Goal: Find contact information: Find contact information

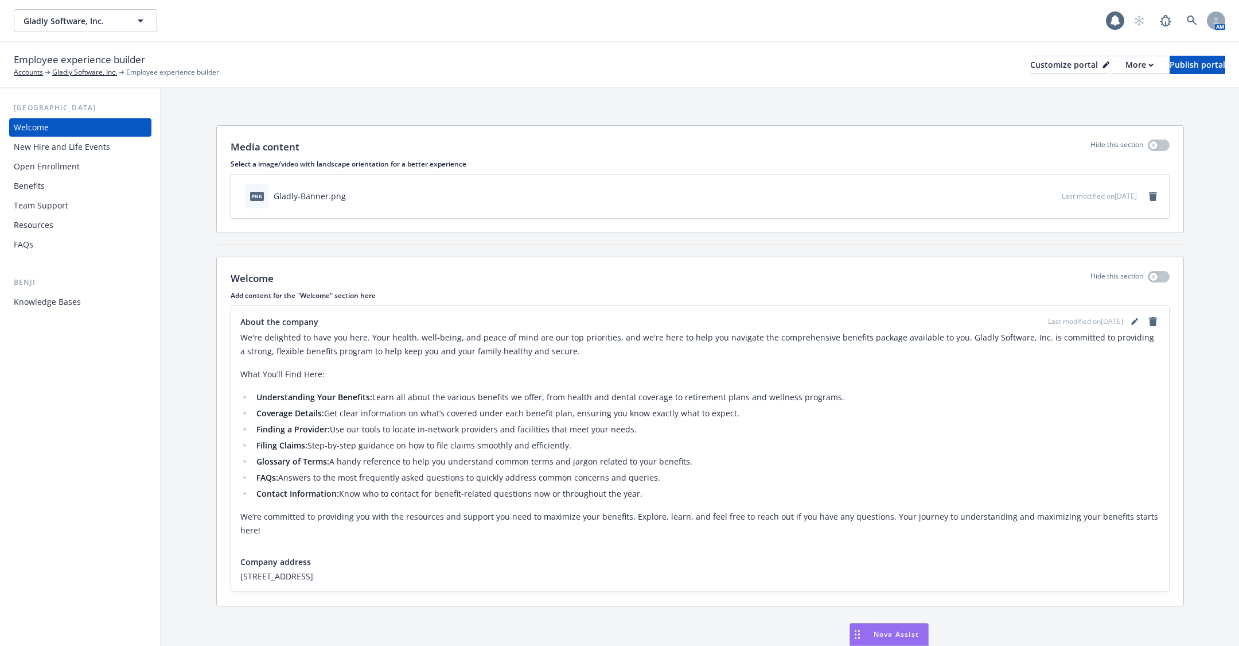
click at [125, 172] on div "Open Enrollment" at bounding box center [80, 166] width 133 height 18
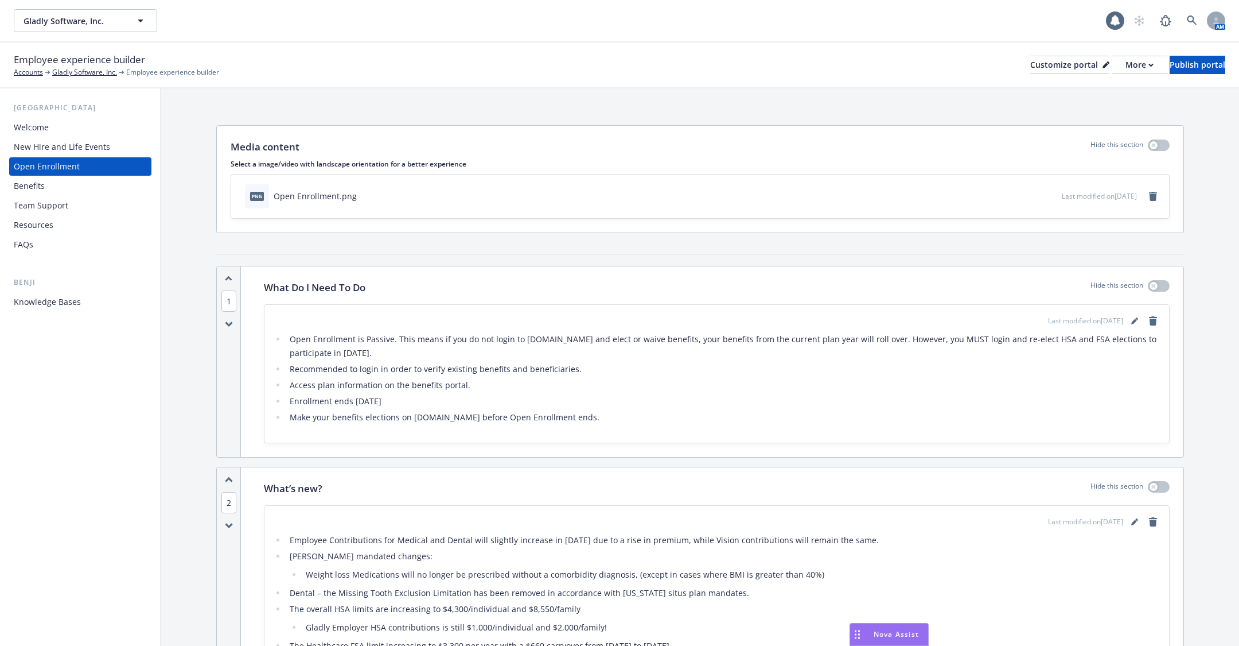
click at [92, 300] on div "Knowledge Bases" at bounding box center [80, 302] width 133 height 18
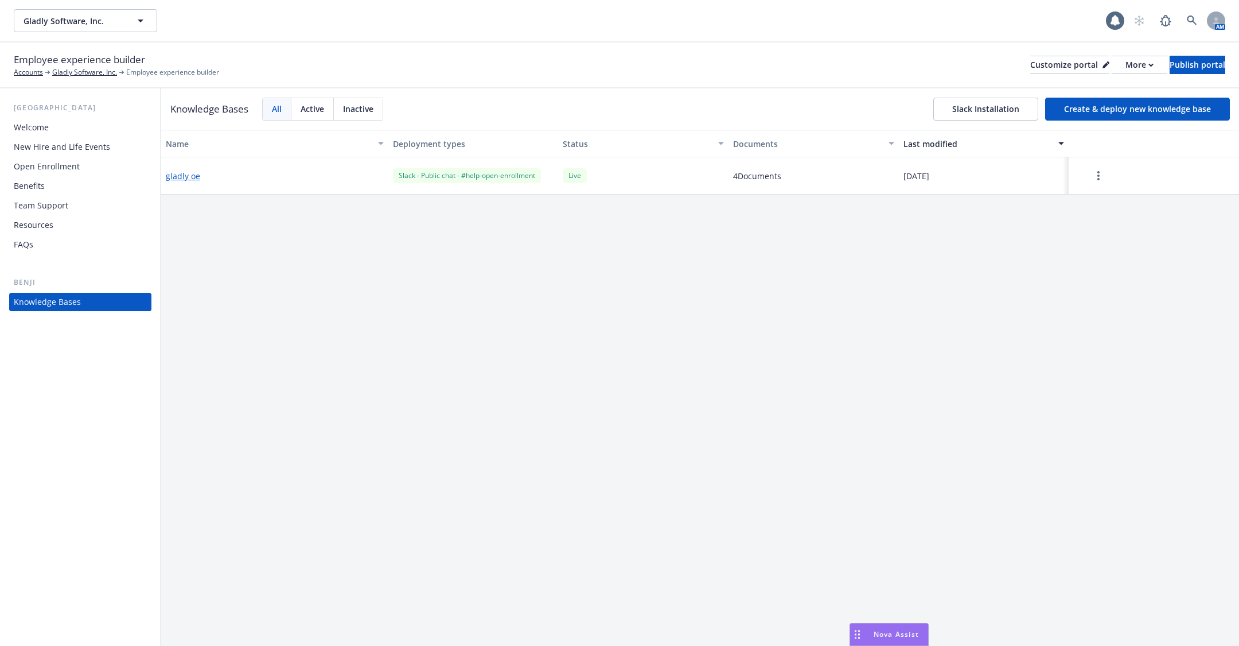
click at [182, 178] on button "gladly oe" at bounding box center [183, 176] width 34 height 12
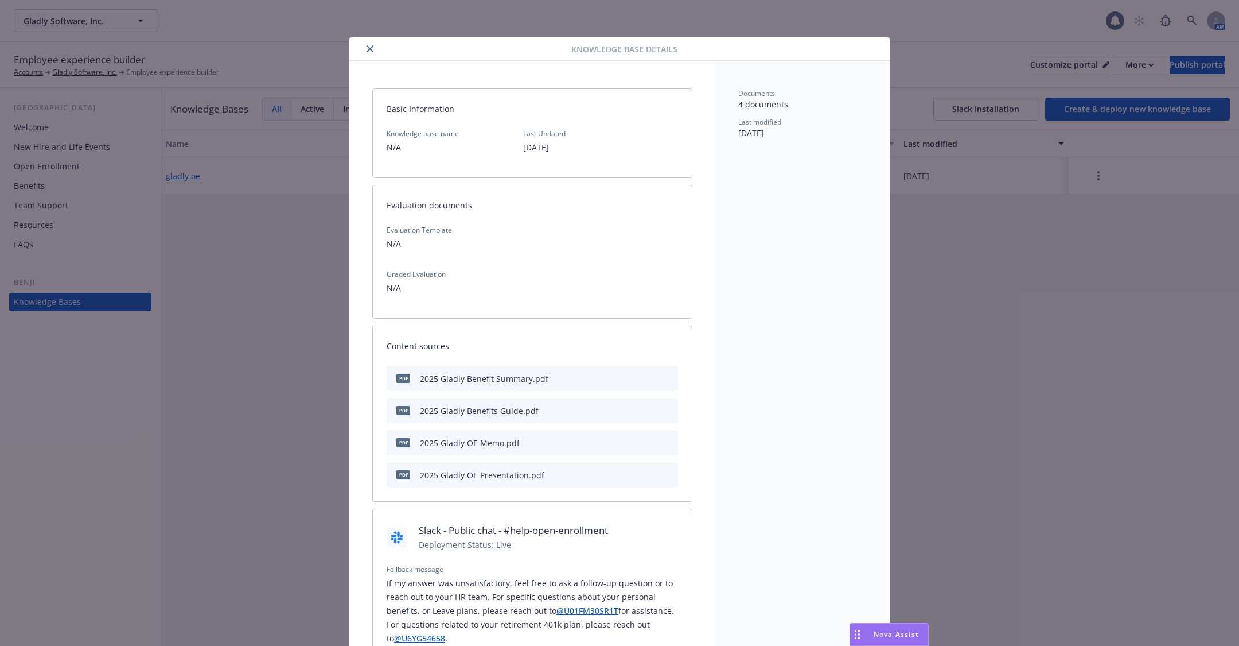
scroll to position [34, 0]
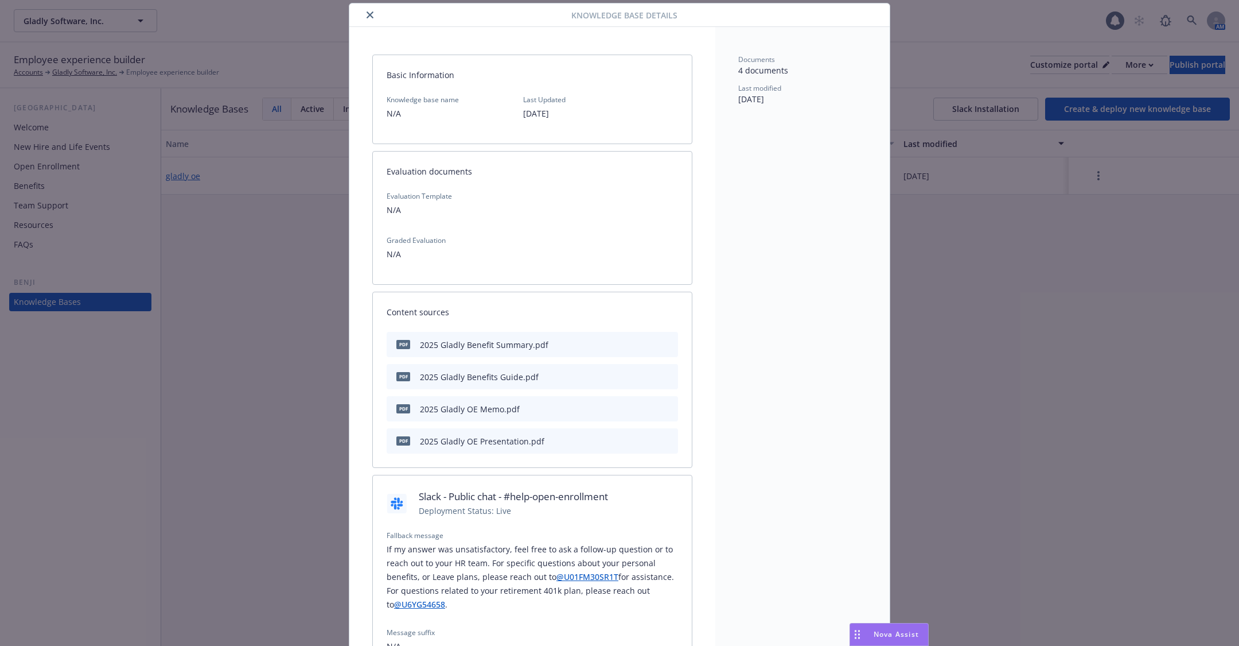
click at [649, 345] on div "pdf 2025 Gladly Benefit Summary.pdf" at bounding box center [533, 344] width 292 height 25
click at [520, 346] on div "2025 Gladly Benefit Summary.pdf" at bounding box center [484, 345] width 129 height 12
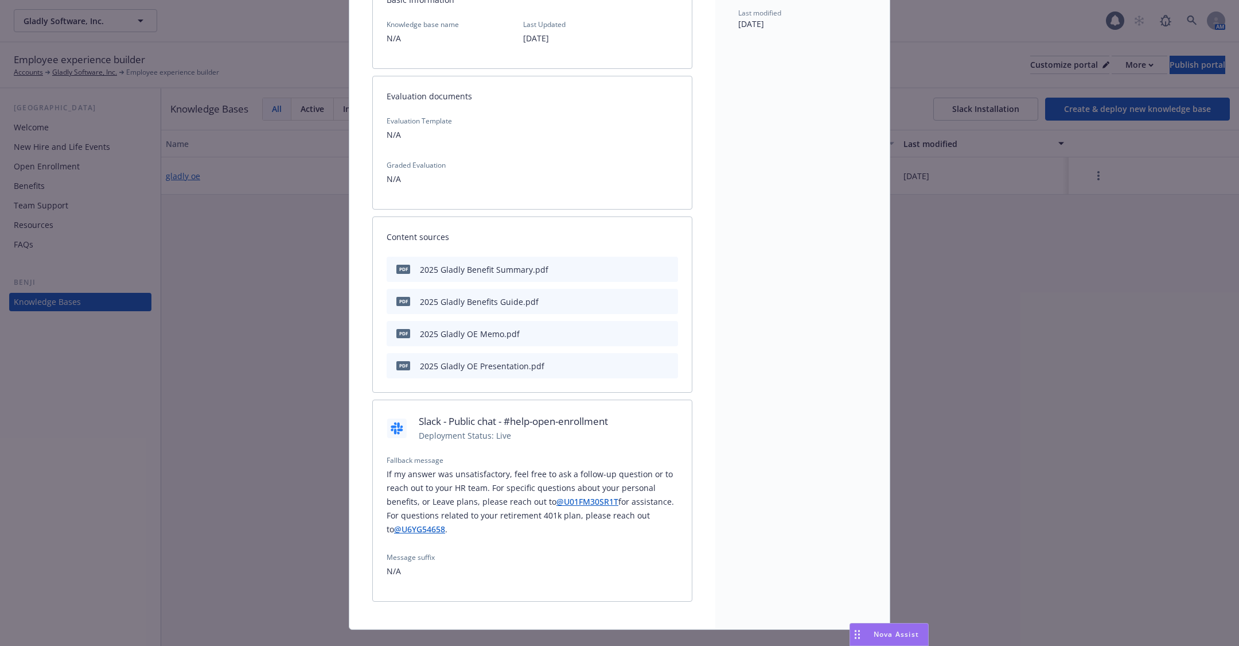
scroll to position [111, 0]
click at [572, 495] on link "@U01FM30SR1T" at bounding box center [588, 499] width 62 height 11
click at [484, 495] on p "If my answer was unsatisfactory, feel free to ask a follow-up question or to re…" at bounding box center [533, 499] width 292 height 69
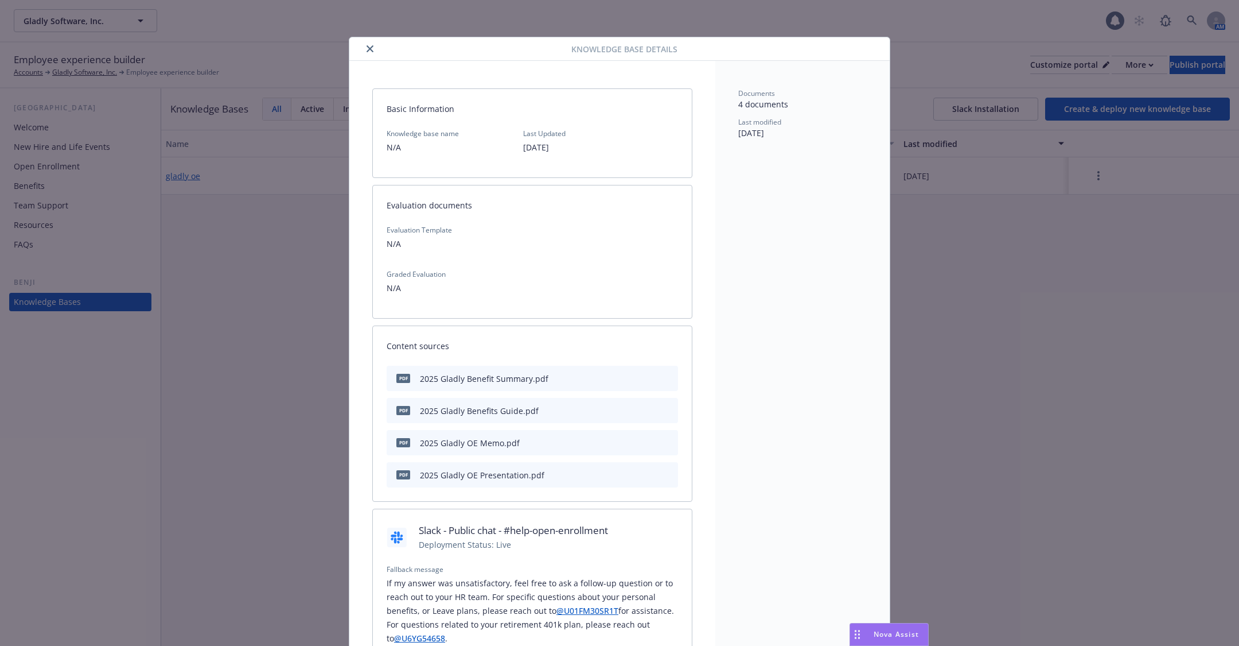
scroll to position [127, 0]
